Goal: Information Seeking & Learning: Learn about a topic

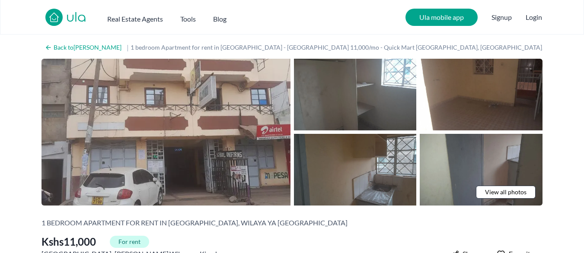
click at [497, 192] on span "View all photos" at bounding box center [505, 192] width 41 height 9
